Goal: Task Accomplishment & Management: Complete application form

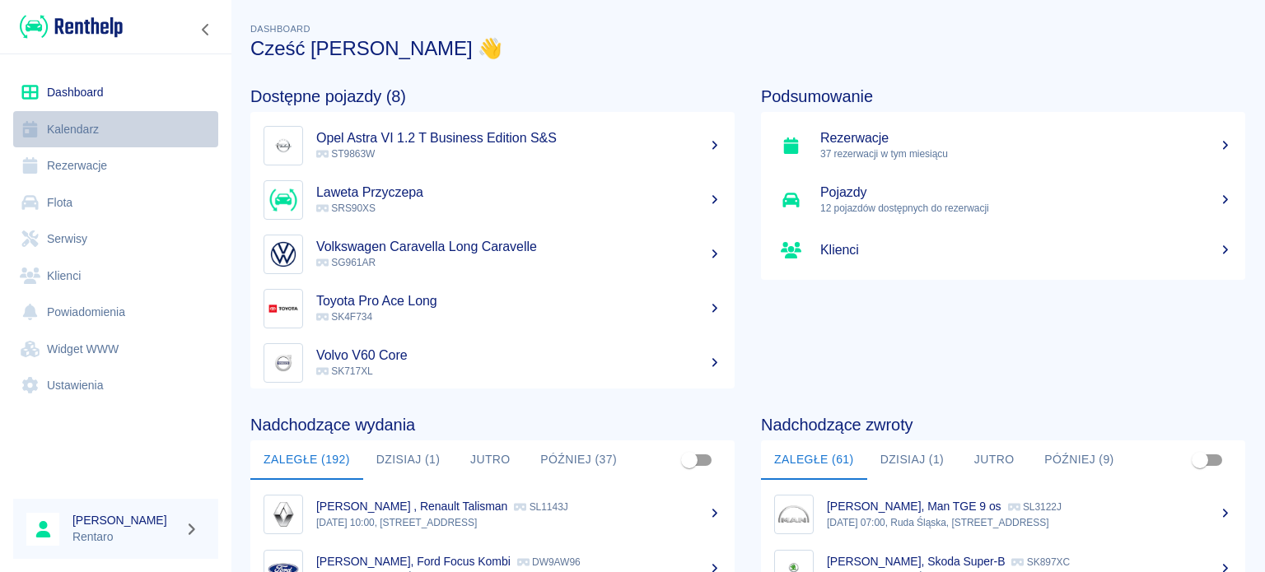
click at [58, 131] on link "Kalendarz" at bounding box center [115, 129] width 205 height 37
click at [90, 120] on link "Kalendarz" at bounding box center [115, 129] width 205 height 37
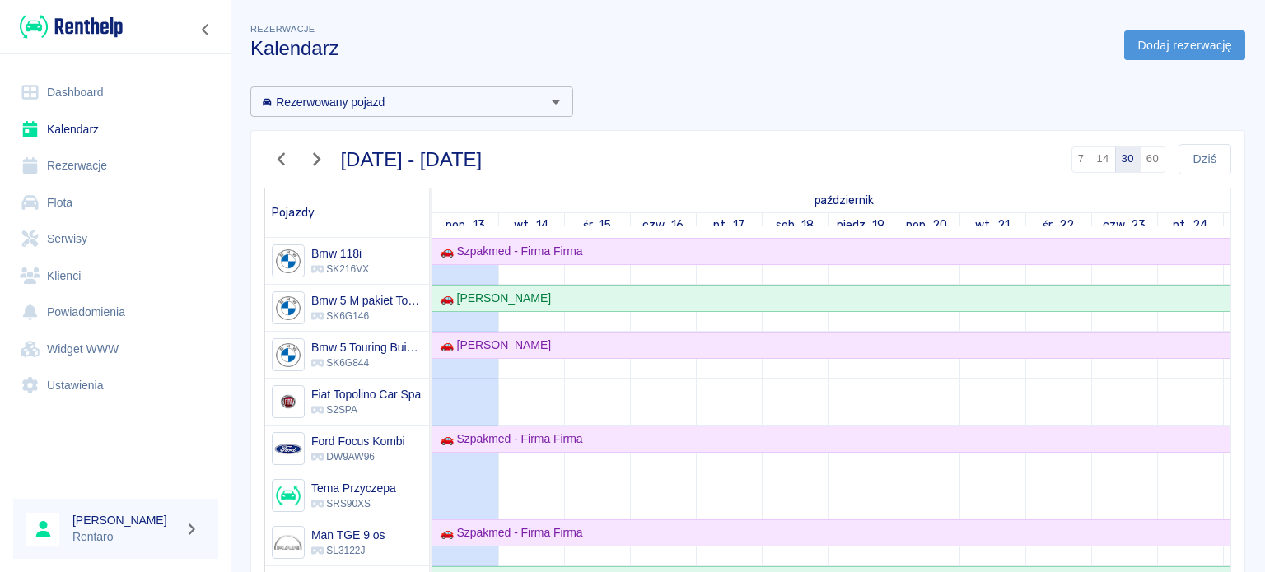
click at [1145, 48] on link "Dodaj rezerwację" at bounding box center [1184, 45] width 121 height 30
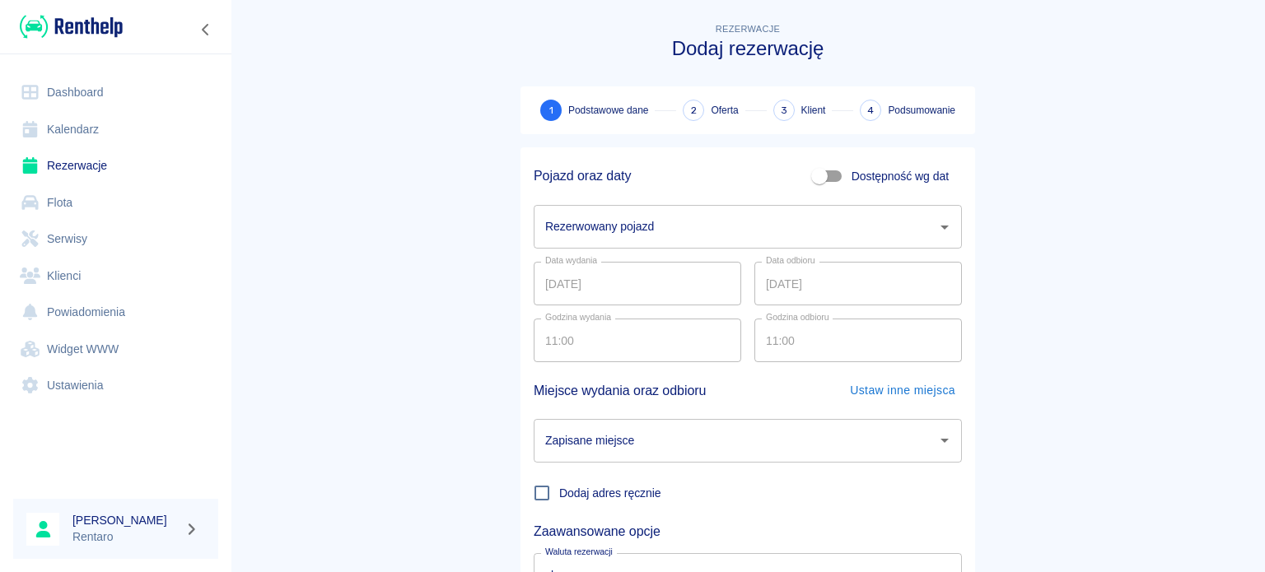
click at [742, 231] on input "Rezerwowany pojazd" at bounding box center [735, 226] width 389 height 29
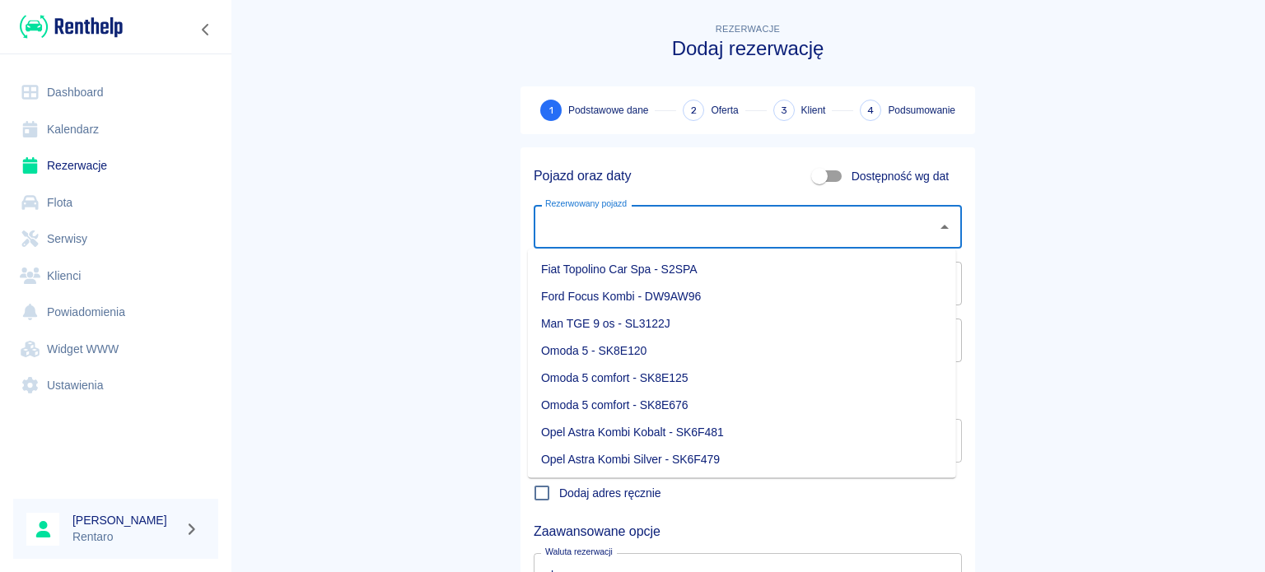
scroll to position [412, 0]
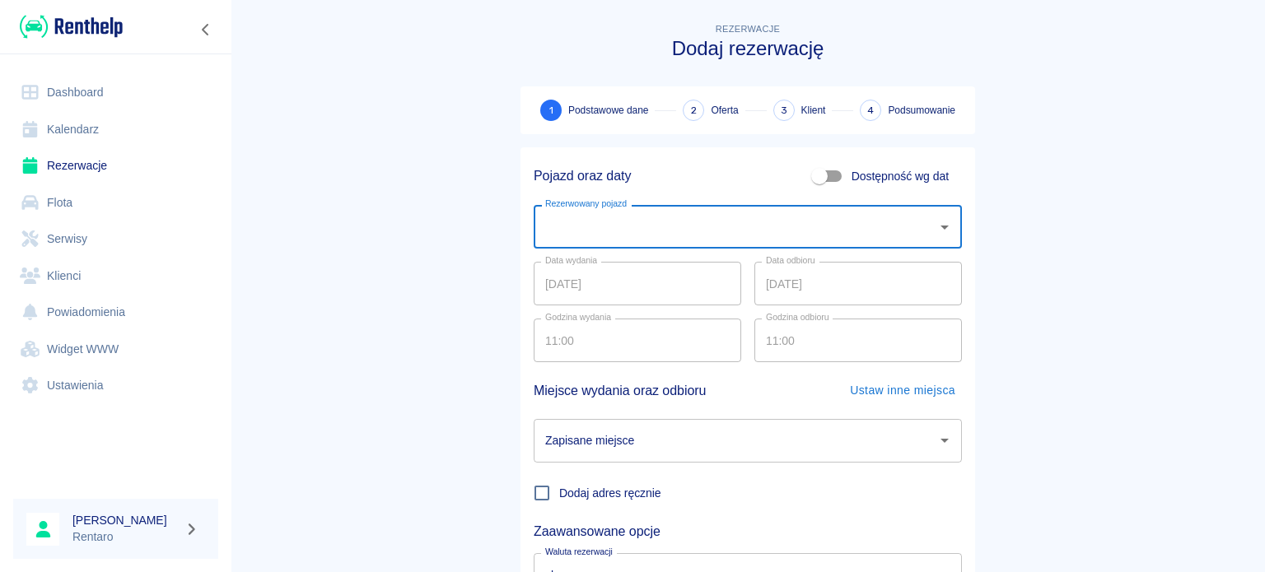
click at [633, 234] on input "Rezerwowany pojazd" at bounding box center [735, 226] width 389 height 29
click at [647, 262] on li "Toyota Corolla Kombi - SK858TT" at bounding box center [742, 268] width 428 height 27
type input "Toyota Corolla Kombi - SK858TT"
click at [683, 297] on input "13.10.2025" at bounding box center [638, 284] width 208 height 44
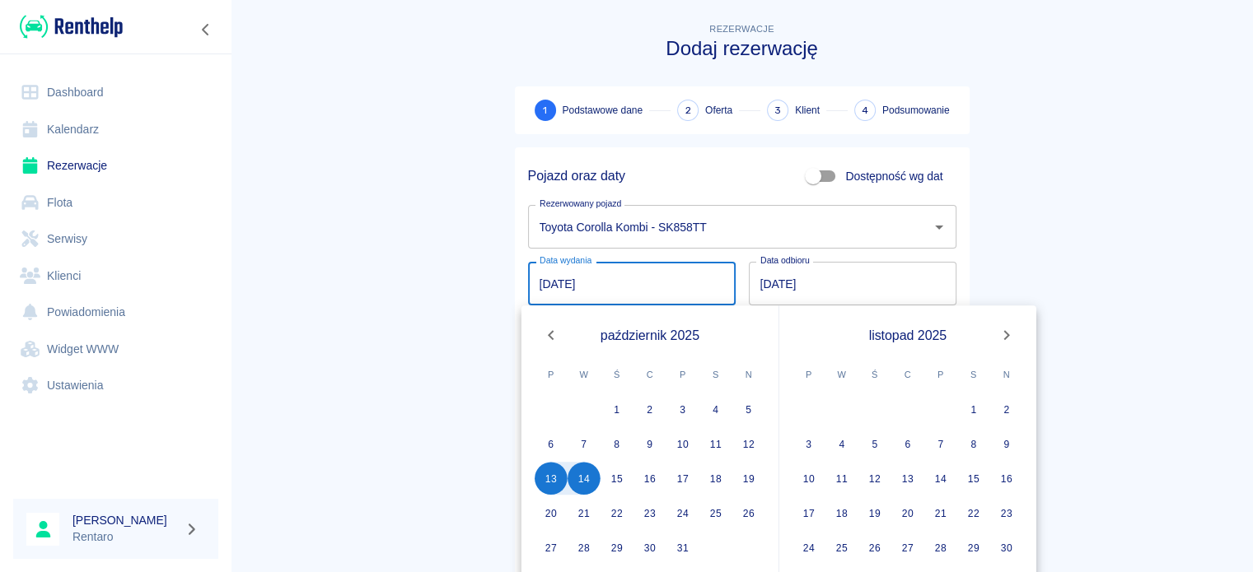
click at [1100, 240] on main "Rezerwacje Dodaj rezerwację 1 Podstawowe dane 2 Oferta 3 Klient 4 Podsumowanie …" at bounding box center [742, 343] width 1022 height 647
